Goal: Information Seeking & Learning: Learn about a topic

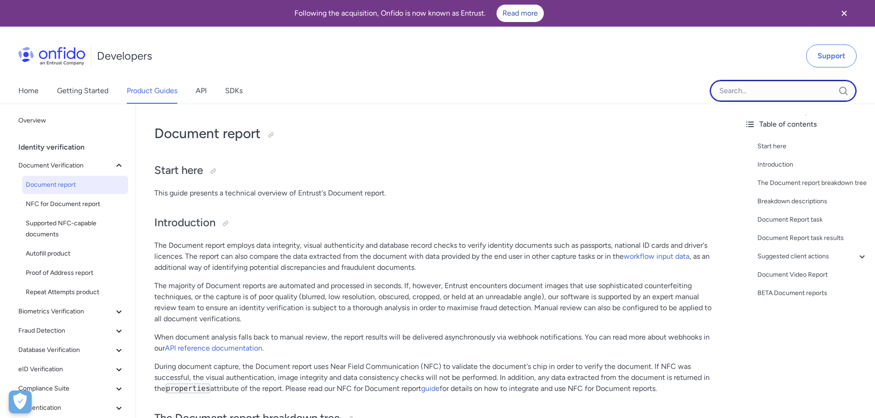
click at [731, 94] on input "Onfido search input field" at bounding box center [782, 91] width 147 height 22
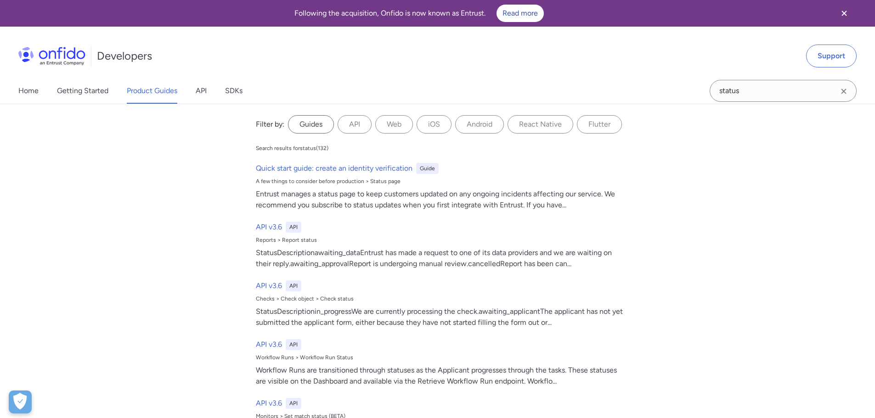
click at [316, 124] on label "Guides" at bounding box center [311, 124] width 46 height 18
click at [0, 0] on input "Guides" at bounding box center [0, 0] width 0 height 0
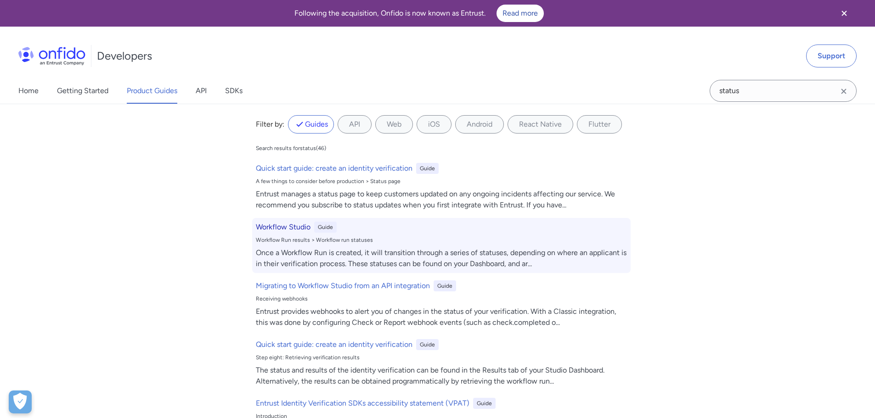
click at [259, 230] on h6 "Workflow Studio" at bounding box center [283, 227] width 55 height 11
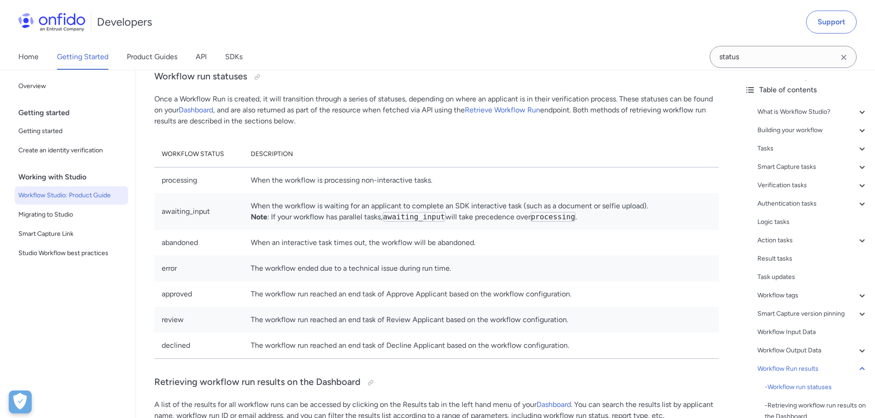
scroll to position [22780, 0]
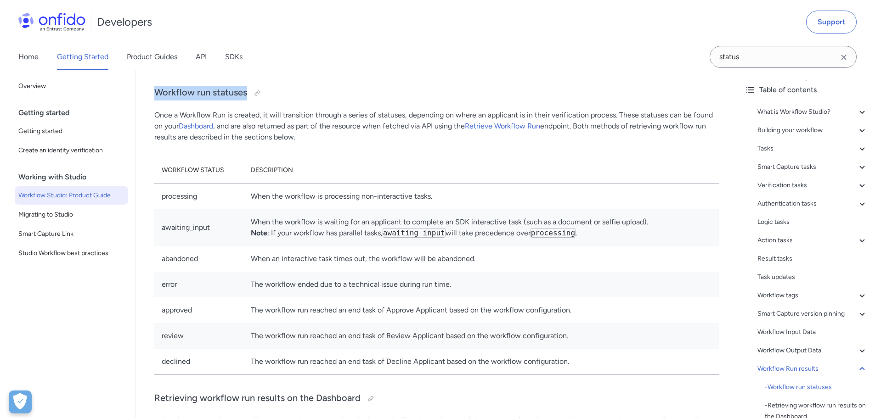
drag, startPoint x: 247, startPoint y: 107, endPoint x: 158, endPoint y: 99, distance: 89.0
copy h3 "Workflow run statuses"
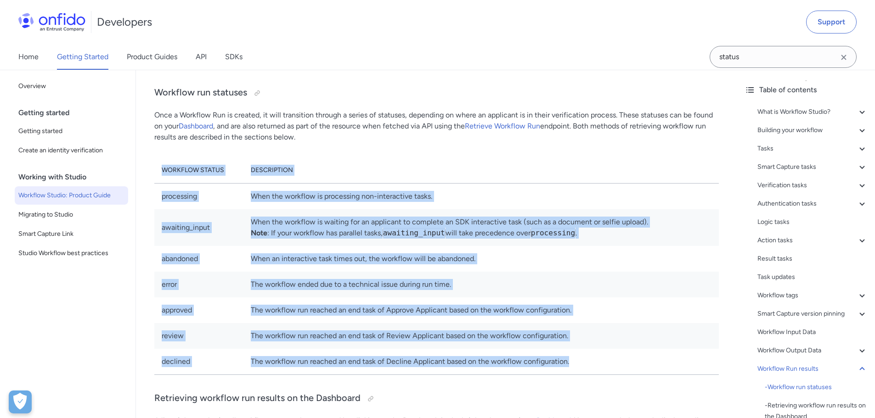
drag, startPoint x: 162, startPoint y: 182, endPoint x: 610, endPoint y: 377, distance: 489.0
click at [610, 375] on table "Workflow status Description processing When the workflow is processing non-inte…" at bounding box center [436, 266] width 564 height 218
copy table "Workflow status Description processing When the workflow is processing non-inte…"
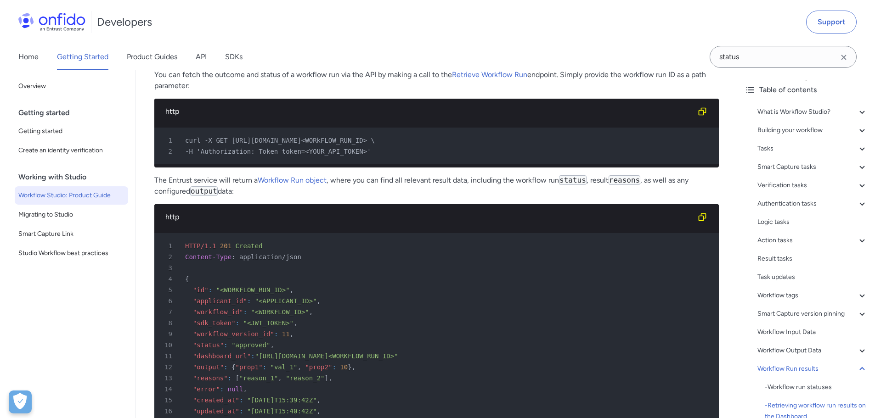
scroll to position [23239, 0]
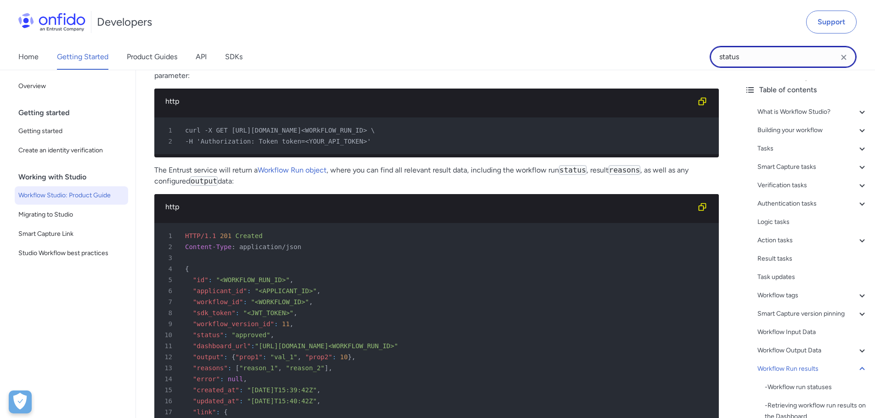
click at [750, 54] on input "status" at bounding box center [782, 57] width 147 height 22
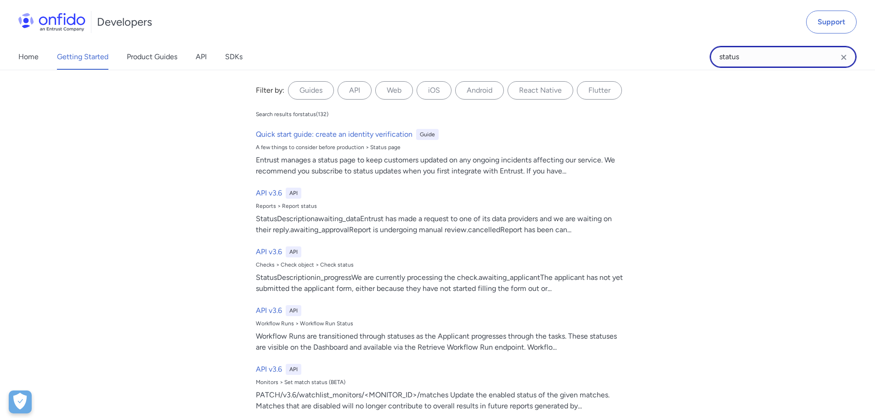
drag, startPoint x: 751, startPoint y: 56, endPoint x: 706, endPoint y: 53, distance: 44.7
click at [706, 53] on div "Home Getting Started Product Guides API SDKs status status Filter by: Guides AP…" at bounding box center [437, 57] width 875 height 26
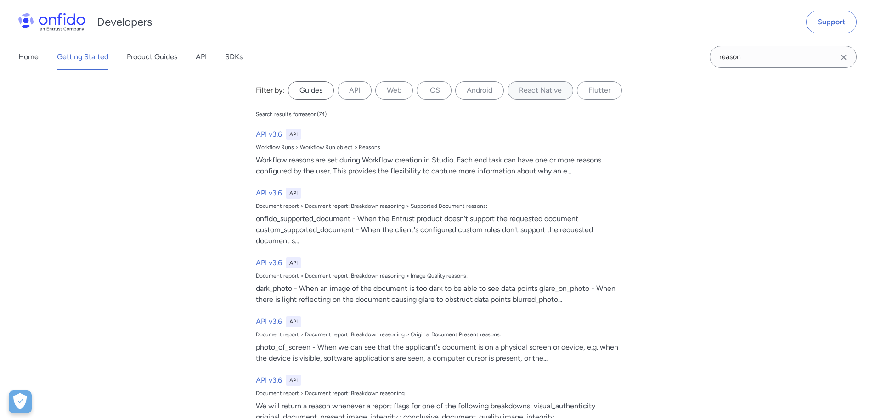
click at [303, 92] on label "Guides" at bounding box center [311, 90] width 46 height 18
click at [0, 0] on input "Guides" at bounding box center [0, 0] width 0 height 0
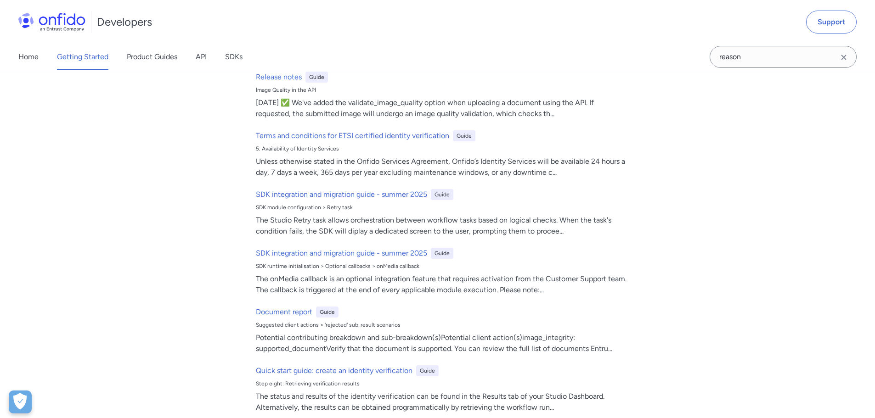
scroll to position [367, 0]
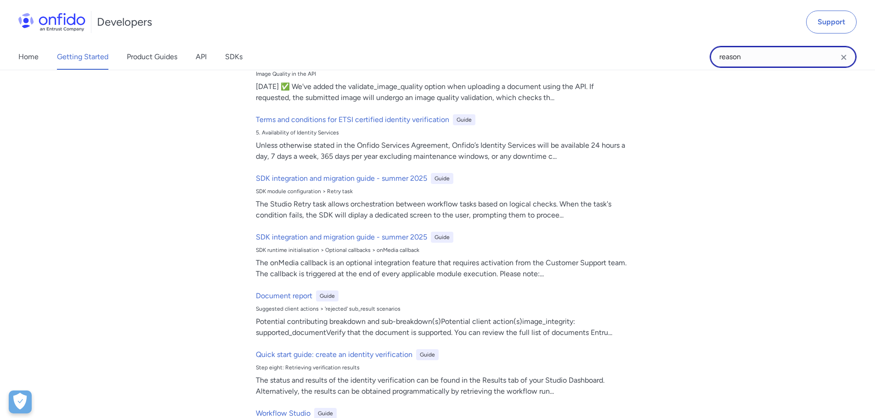
click at [755, 60] on input "reason" at bounding box center [782, 57] width 147 height 22
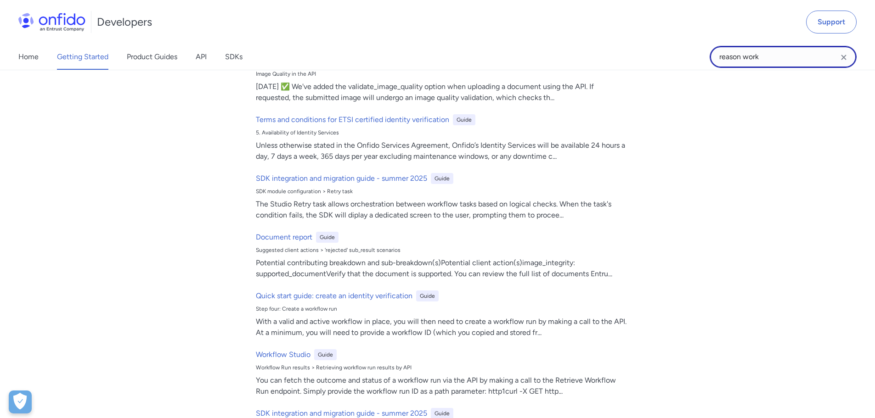
scroll to position [0, 0]
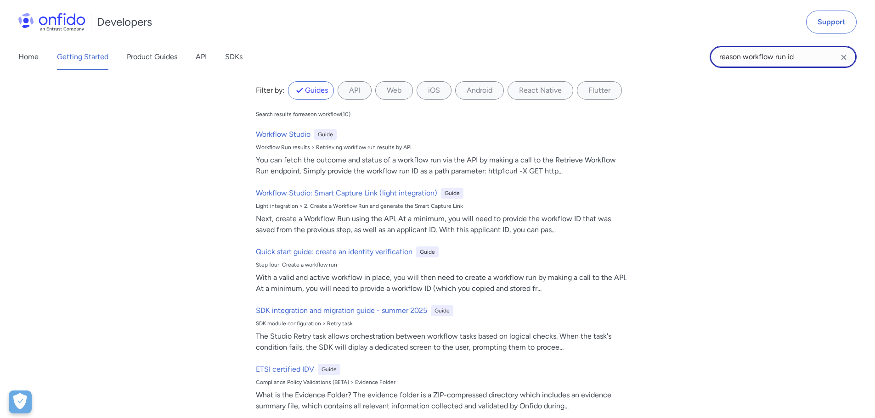
type input "reason workflow run id"
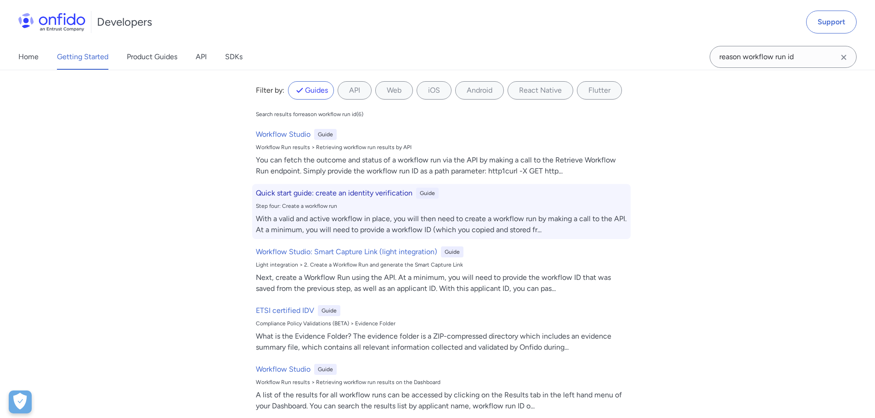
click at [287, 194] on h6 "Quick start guide: create an identity verification" at bounding box center [334, 193] width 157 height 11
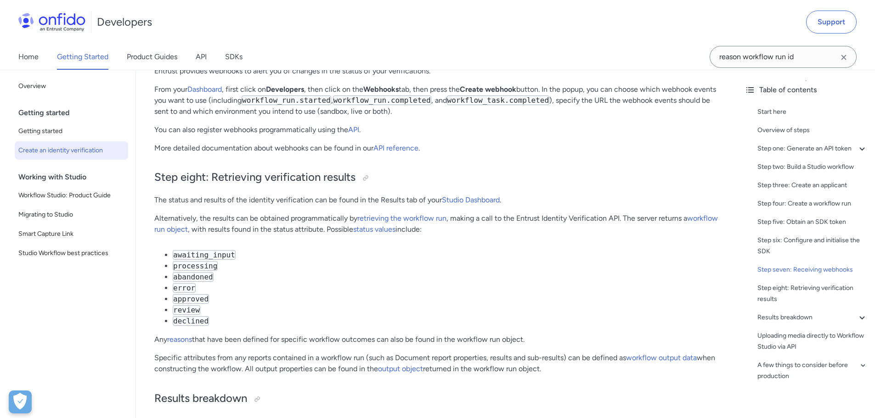
scroll to position [3303, 0]
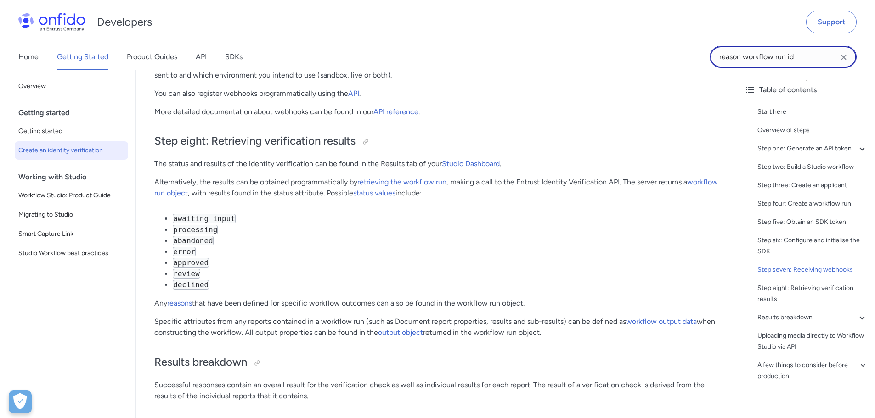
click at [806, 57] on input "reason workflow run id" at bounding box center [782, 57] width 147 height 22
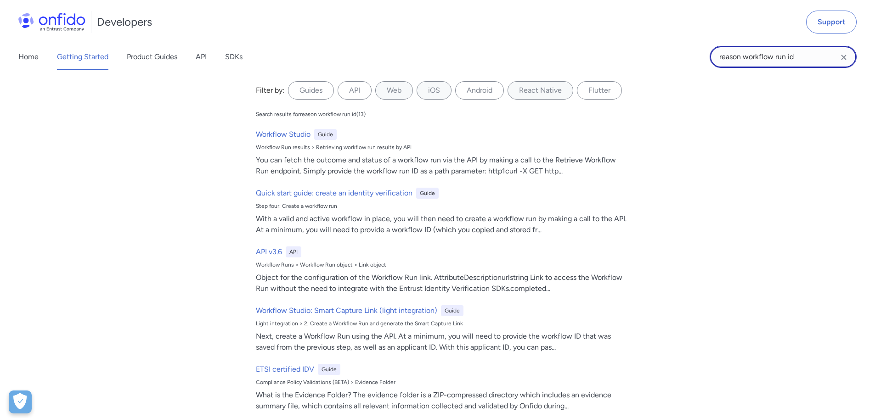
click at [815, 58] on input "reason workflow run id" at bounding box center [782, 57] width 147 height 22
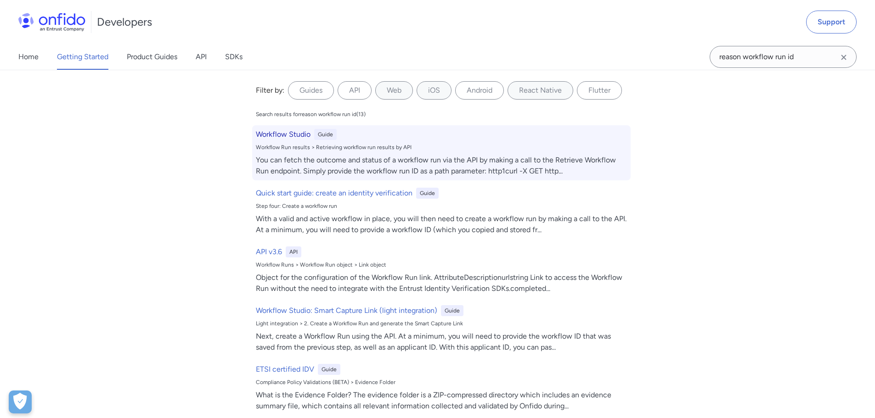
click at [282, 135] on h6 "Workflow Studio" at bounding box center [283, 134] width 55 height 11
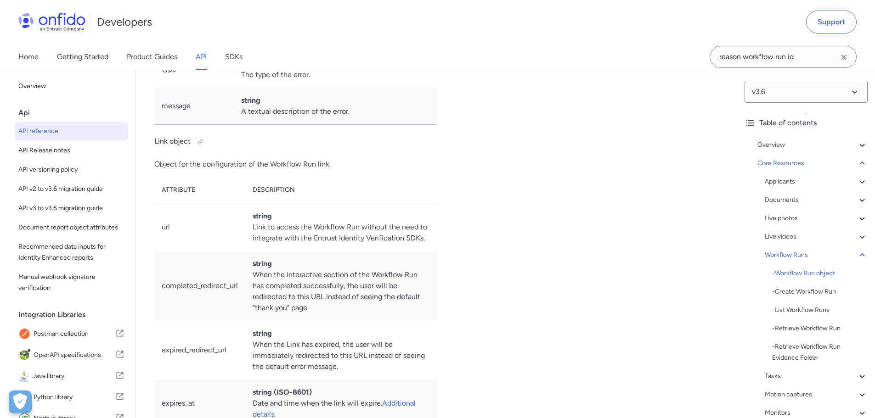
scroll to position [20940, 0]
drag, startPoint x: 375, startPoint y: 242, endPoint x: 152, endPoint y: 194, distance: 228.2
copy div "Workflow reasons are set during Workflow creation in Studio. Each end task can …"
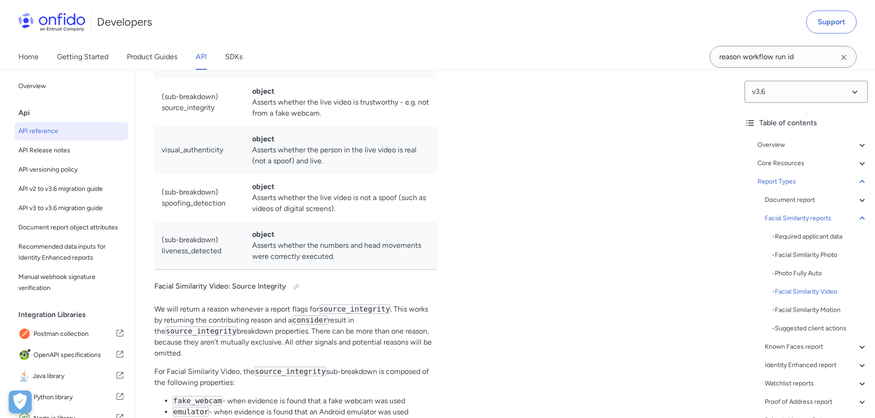
scroll to position [47288, 0]
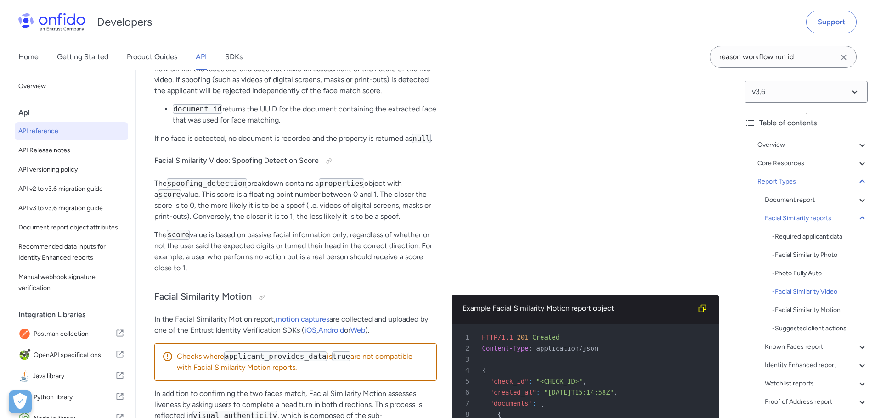
click at [846, 58] on icon "Clear search field button" at bounding box center [843, 57] width 11 height 11
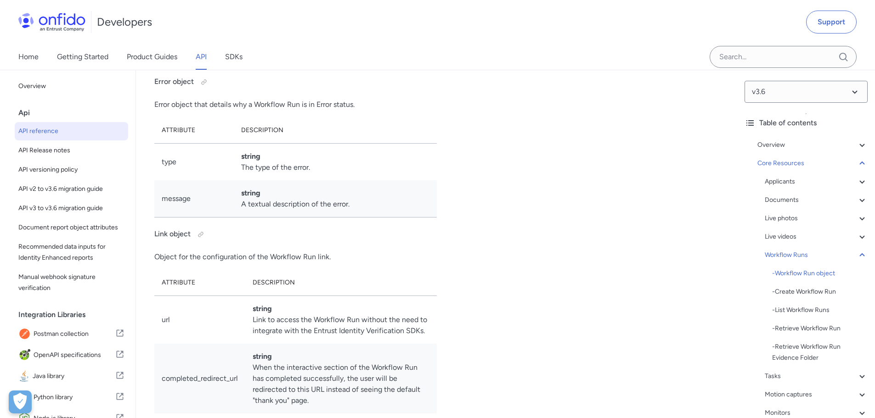
scroll to position [20234, 0]
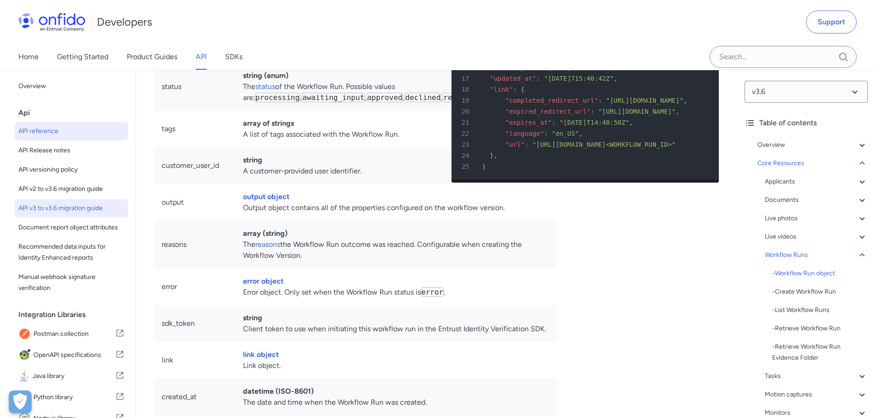
click at [62, 211] on span "API v3 to v3.6 migration guide" at bounding box center [71, 208] width 106 height 11
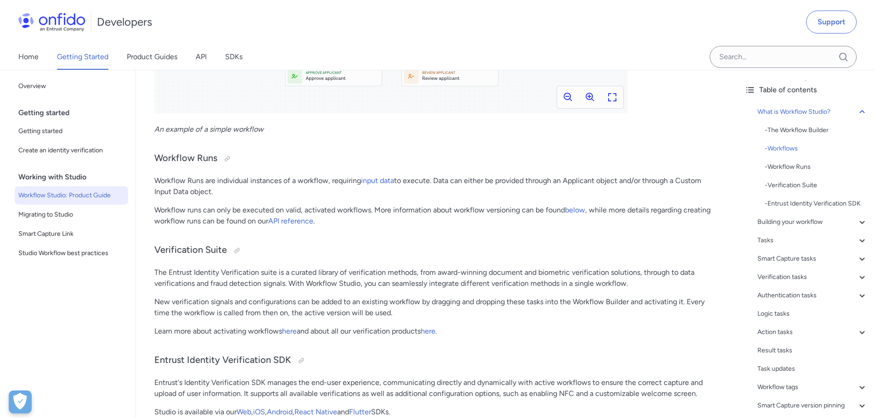
scroll to position [781, 0]
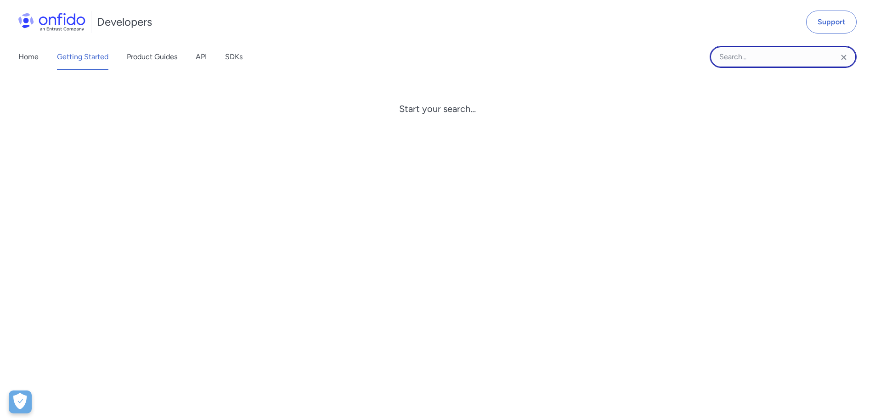
click at [751, 56] on input "Onfido search input field" at bounding box center [782, 57] width 147 height 22
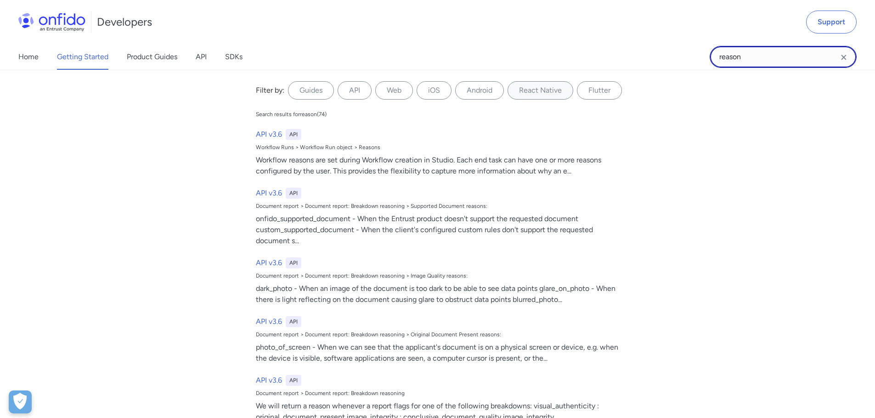
type input "reason"
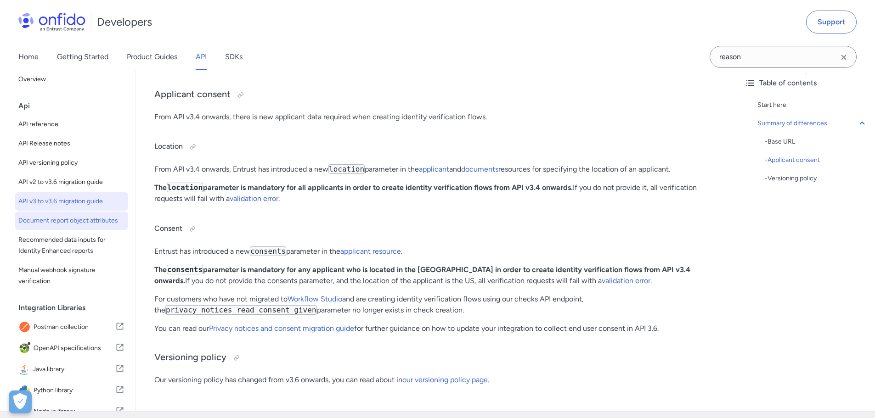
scroll to position [275, 0]
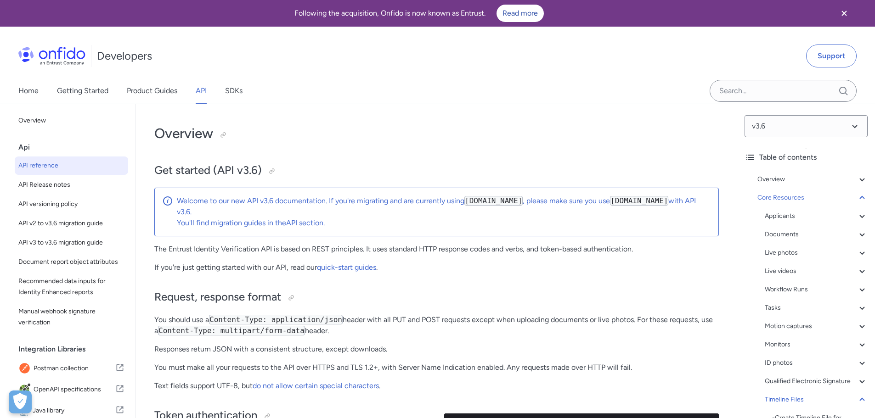
select select "http"
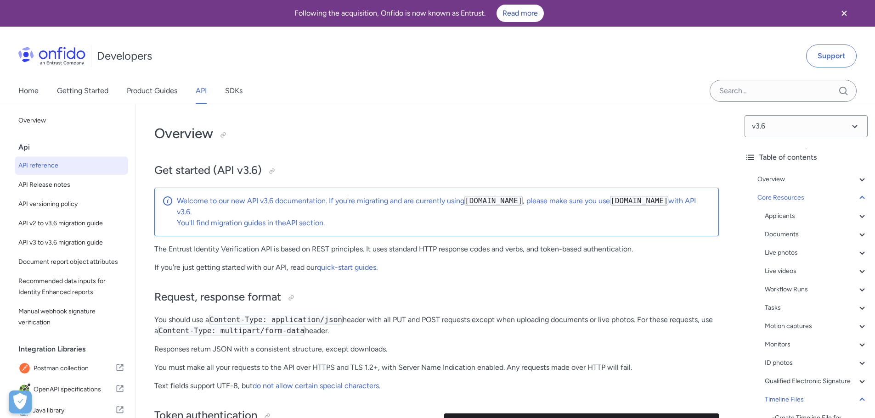
select select "http"
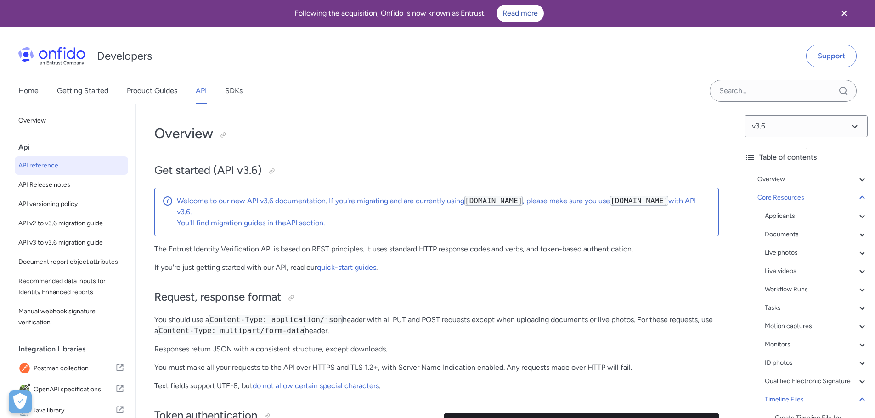
select select "http"
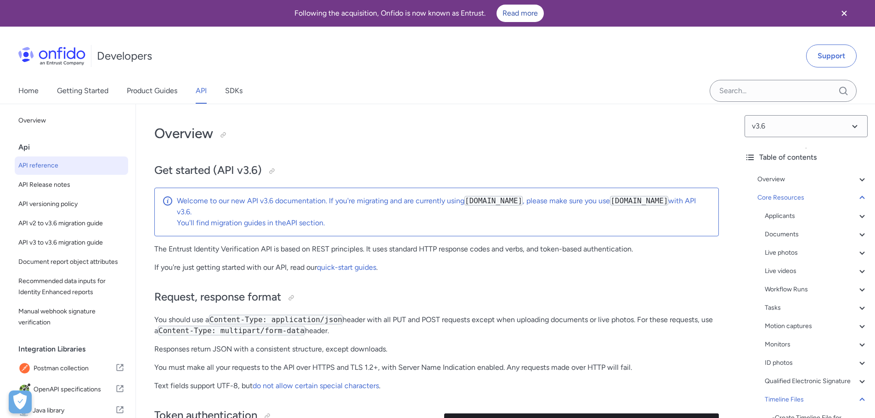
select select "http"
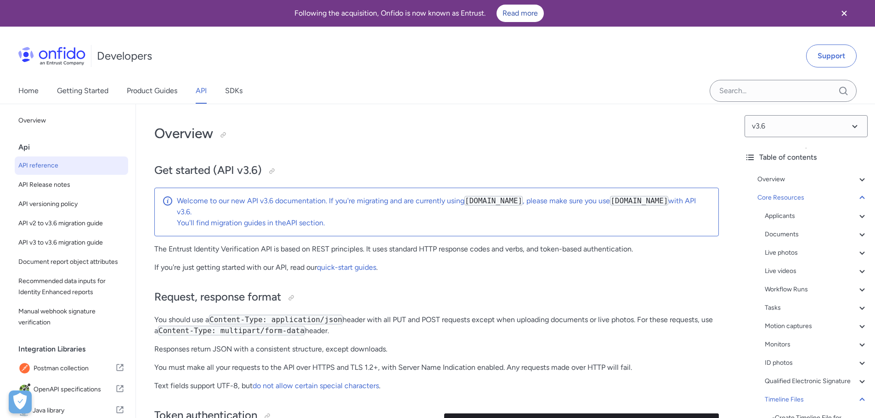
select select "http"
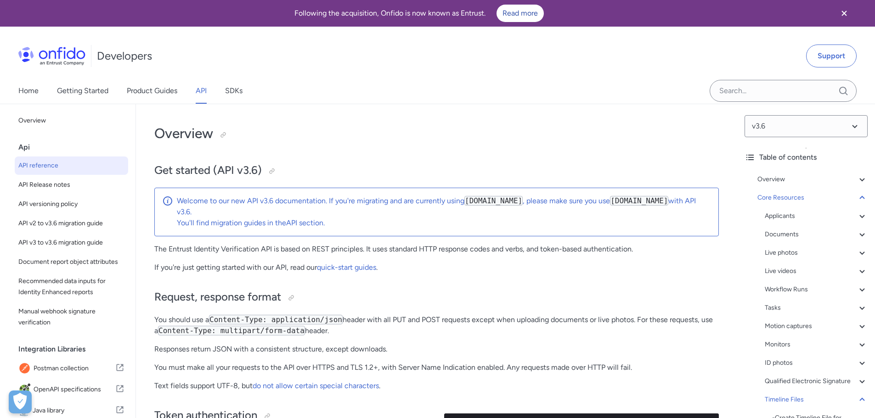
select select "http"
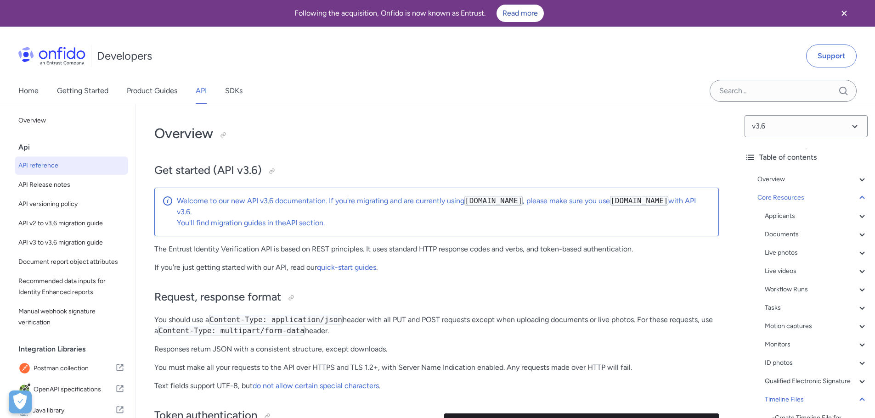
select select "http"
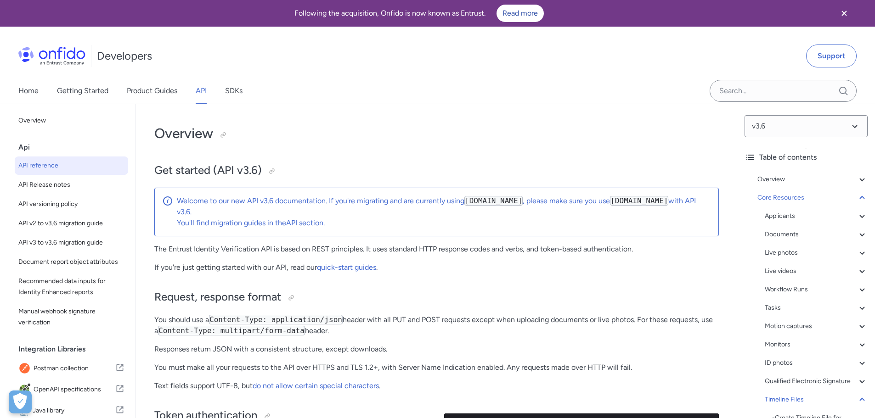
select select "http"
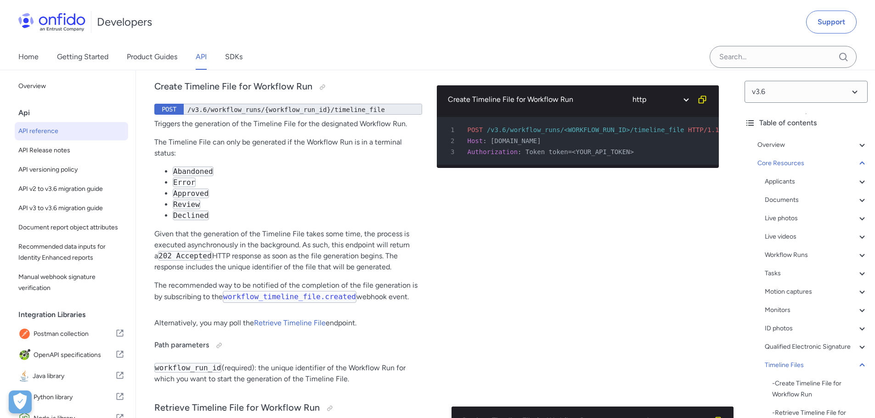
scroll to position [140, 0]
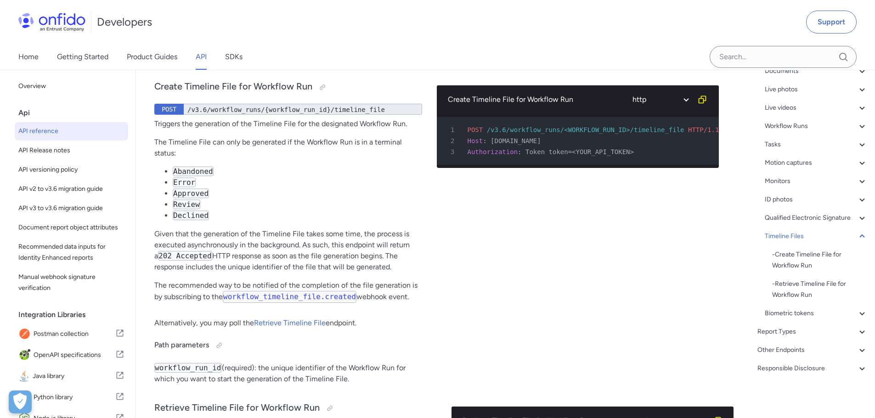
drag, startPoint x: 178, startPoint y: 226, endPoint x: 483, endPoint y: 216, distance: 305.5
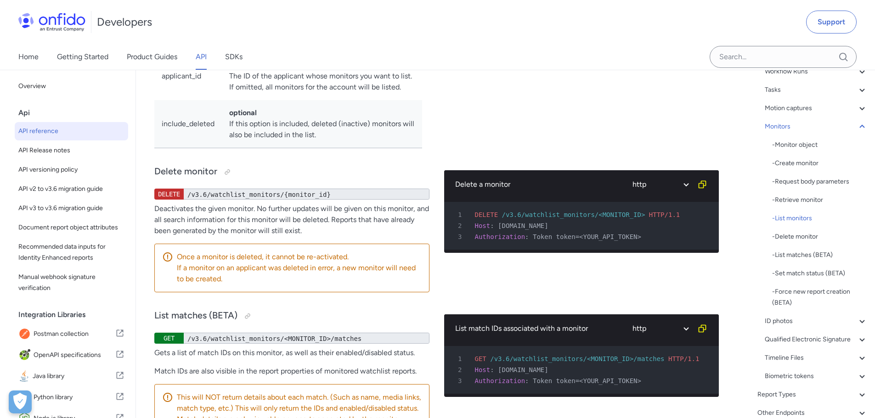
scroll to position [27223, 0]
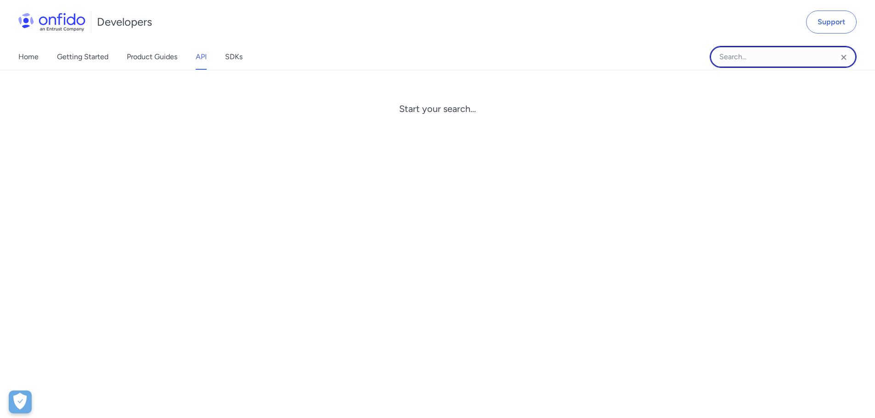
click at [745, 54] on input "Onfido search input field" at bounding box center [782, 57] width 147 height 22
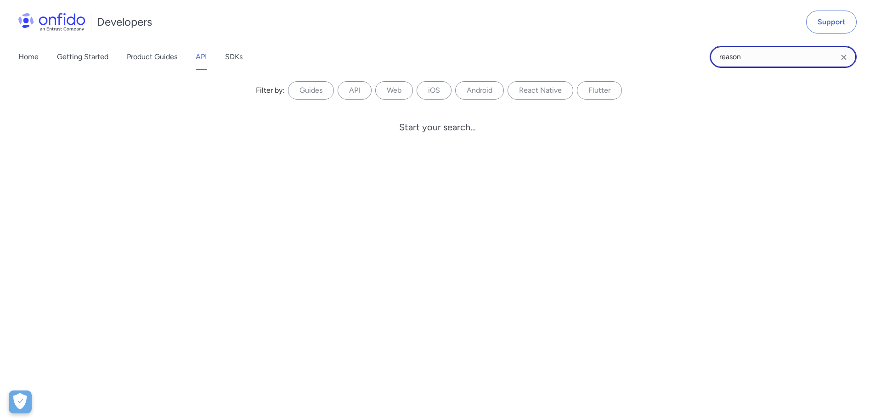
type input "reason"
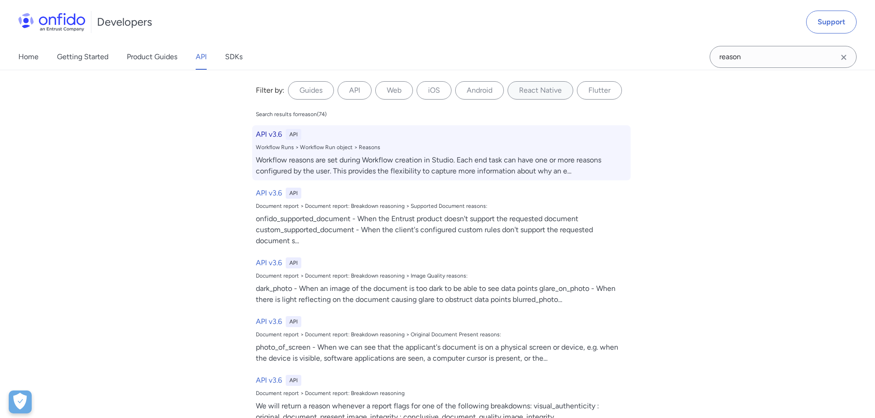
click at [263, 137] on h6 "API v3.6" at bounding box center [269, 134] width 26 height 11
click at [263, 134] on h6 "API v3.6" at bounding box center [269, 134] width 26 height 11
click at [393, 163] on div "Workflow reasons are set during Workflow creation in Studio. Each end task can …" at bounding box center [441, 166] width 371 height 22
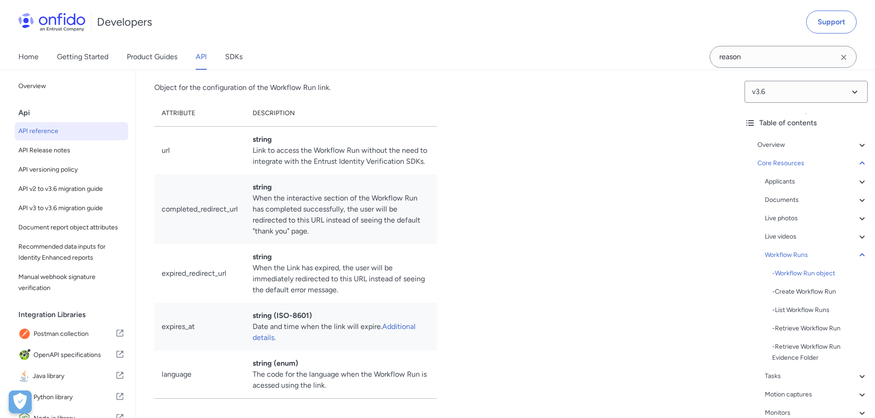
scroll to position [21034, 0]
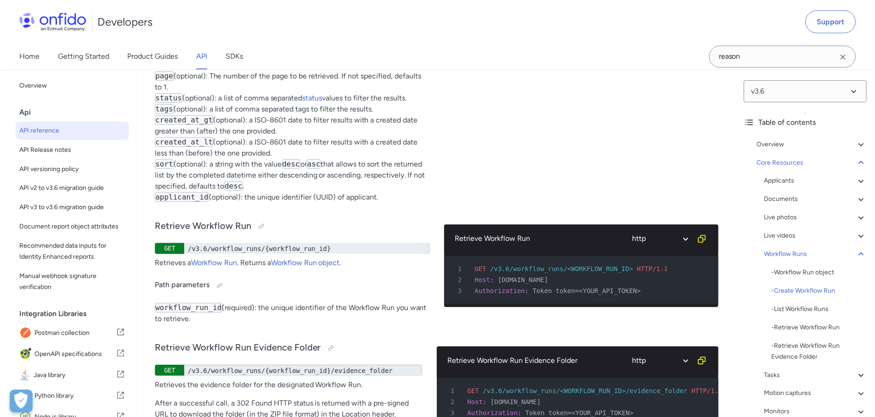
scroll to position [22687, 0]
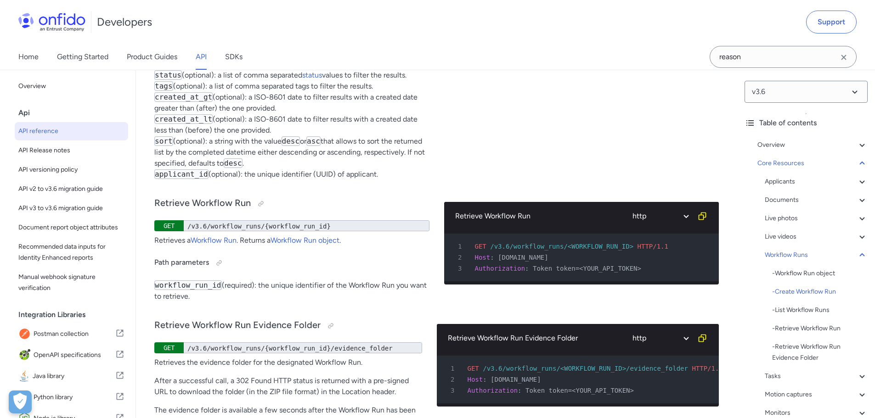
click at [494, 37] on div "Developers Support" at bounding box center [437, 22] width 875 height 44
